Goal: Task Accomplishment & Management: Manage account settings

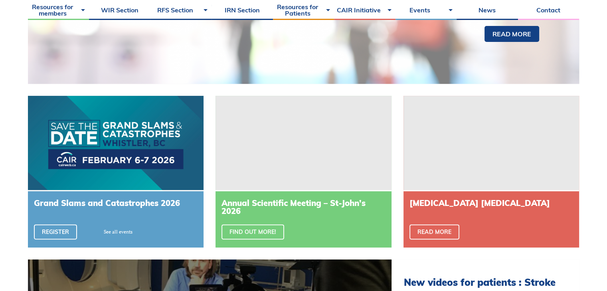
scroll to position [206, 0]
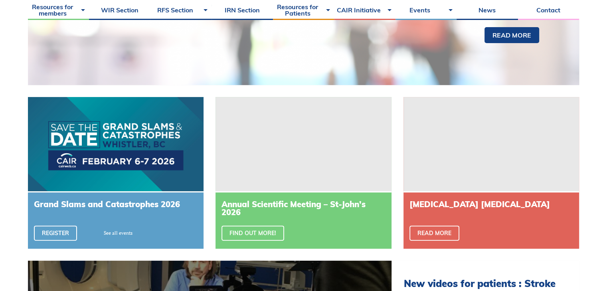
drag, startPoint x: 611, startPoint y: 44, endPoint x: 613, endPoint y: 104, distance: 59.9
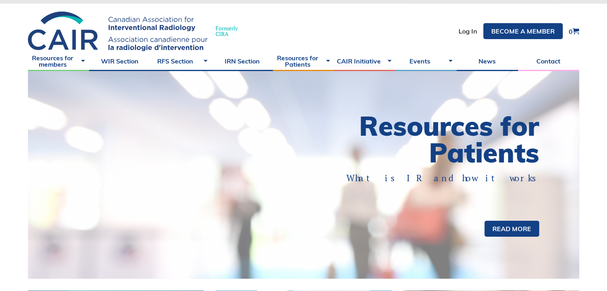
scroll to position [0, 0]
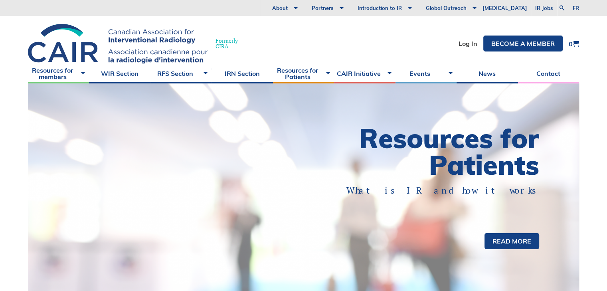
click at [466, 39] on li "Log In" at bounding box center [468, 44] width 19 height 16
click at [466, 44] on link "Log In" at bounding box center [468, 43] width 19 height 6
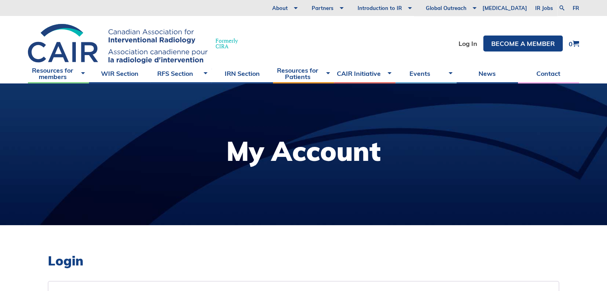
type input "roseprophet@hotmail.com"
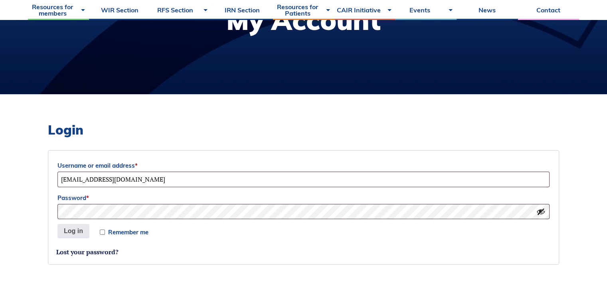
scroll to position [126, 0]
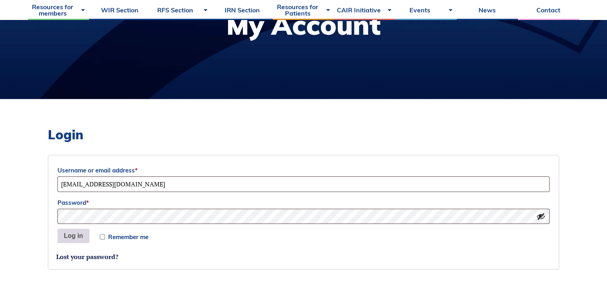
click at [82, 233] on button "Log in" at bounding box center [73, 236] width 32 height 14
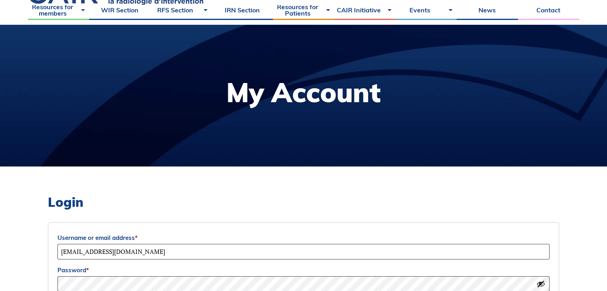
scroll to position [79, 0]
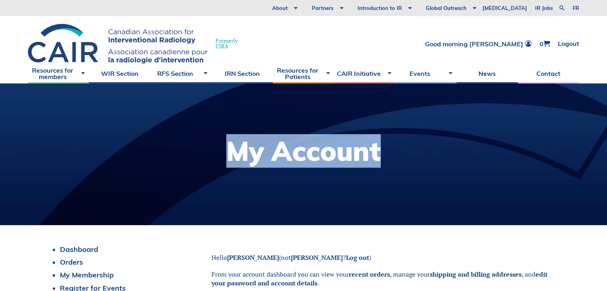
drag, startPoint x: 603, startPoint y: 95, endPoint x: 611, endPoint y: 111, distance: 17.3
click at [607, 111] on html "About Vision and Mission Board of Directors Annual Reports Financial Statements…" at bounding box center [303, 145] width 607 height 291
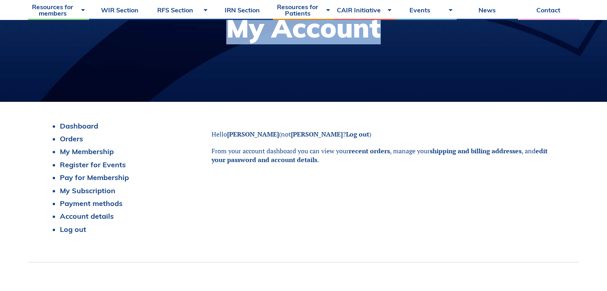
scroll to position [123, 0]
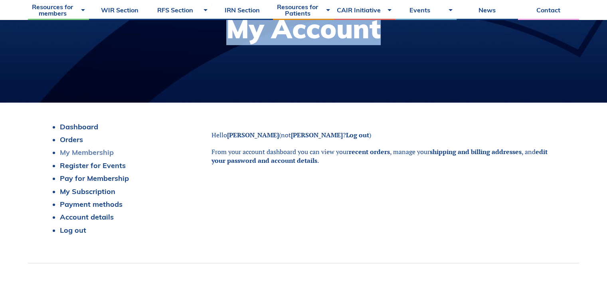
click at [110, 154] on link "My Membership" at bounding box center [87, 152] width 54 height 9
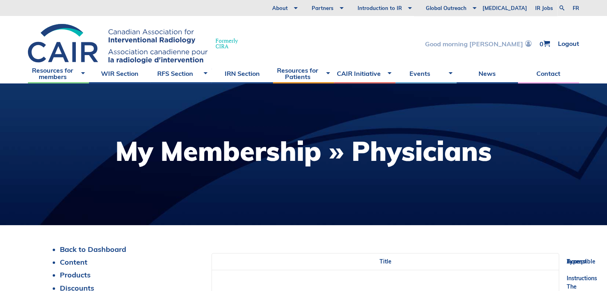
click at [488, 43] on link "Good morning [PERSON_NAME]" at bounding box center [478, 43] width 107 height 7
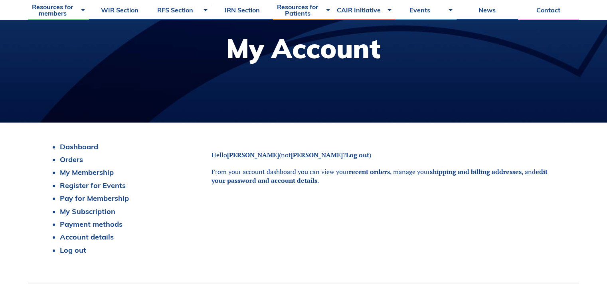
scroll to position [103, 0]
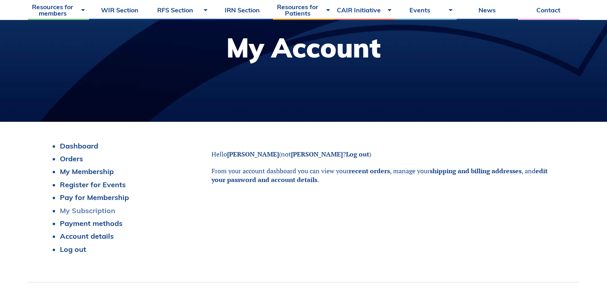
click at [89, 213] on link "My Subscription" at bounding box center [87, 210] width 55 height 9
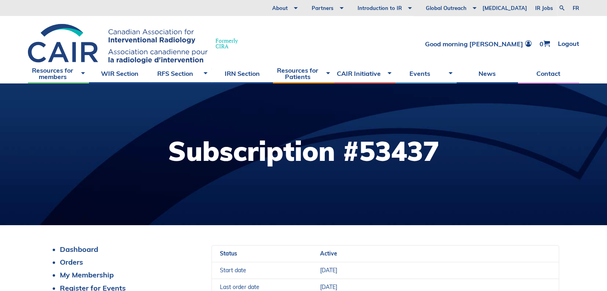
drag, startPoint x: 613, startPoint y: 36, endPoint x: 445, endPoint y: 115, distance: 185.3
click at [445, 115] on div at bounding box center [303, 154] width 607 height 142
